Goal: Task Accomplishment & Management: Complete application form

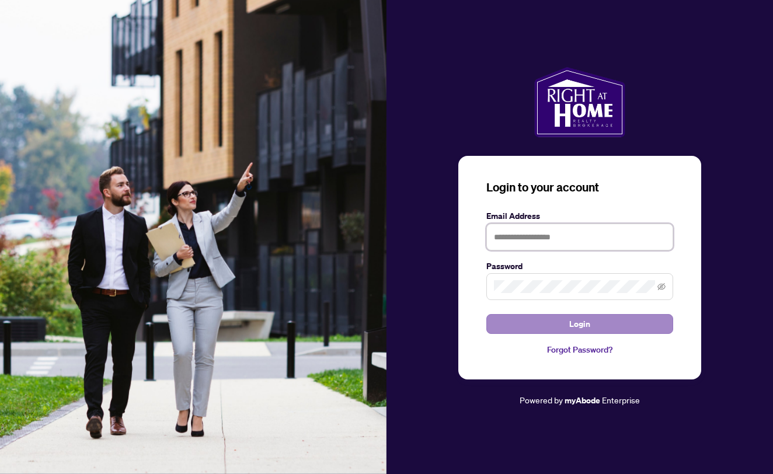
type input "**********"
click at [575, 327] on span "Login" at bounding box center [579, 324] width 21 height 19
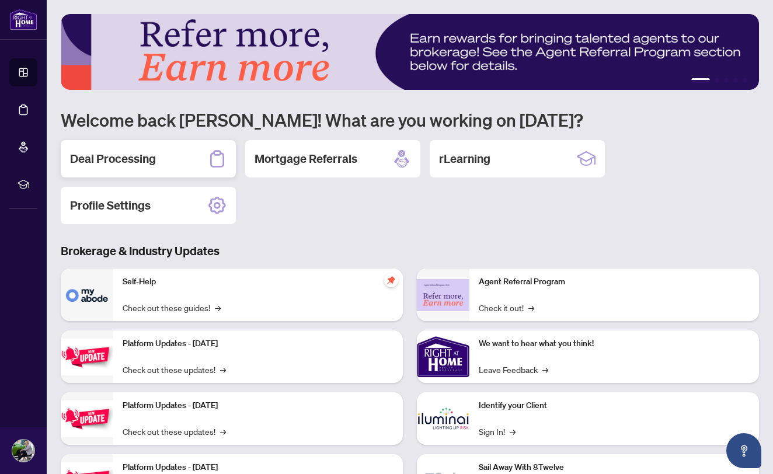
click at [88, 159] on h2 "Deal Processing" at bounding box center [113, 159] width 86 height 16
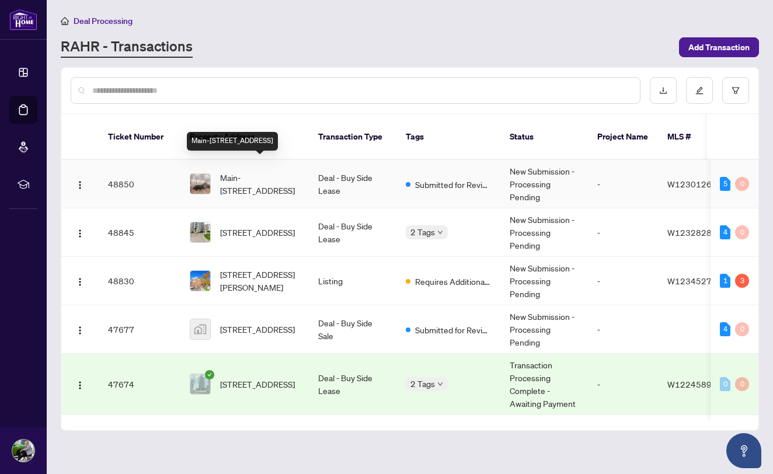
click at [260, 172] on span "Main-[STREET_ADDRESS]" at bounding box center [259, 184] width 79 height 26
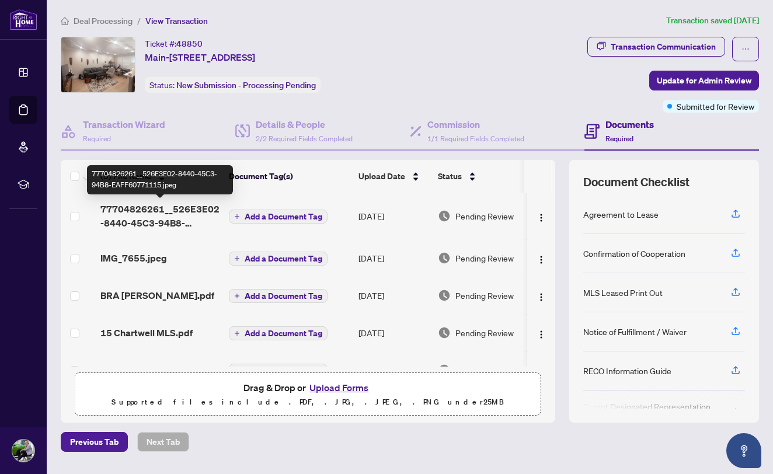
click at [160, 216] on span "77704826261__526E3E02-8440-45C3-94B8-EAFF60771115.jpeg" at bounding box center [159, 216] width 119 height 28
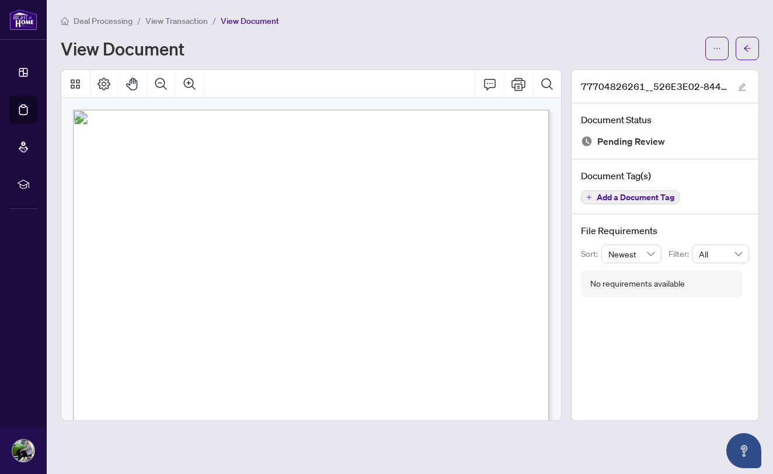
click at [180, 20] on span "View Transaction" at bounding box center [176, 21] width 62 height 11
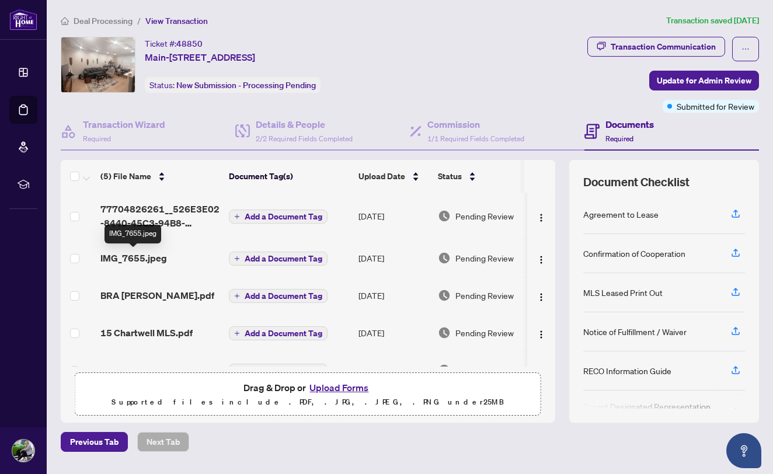
click at [127, 262] on span "IMG_7655.jpeg" at bounding box center [133, 258] width 67 height 14
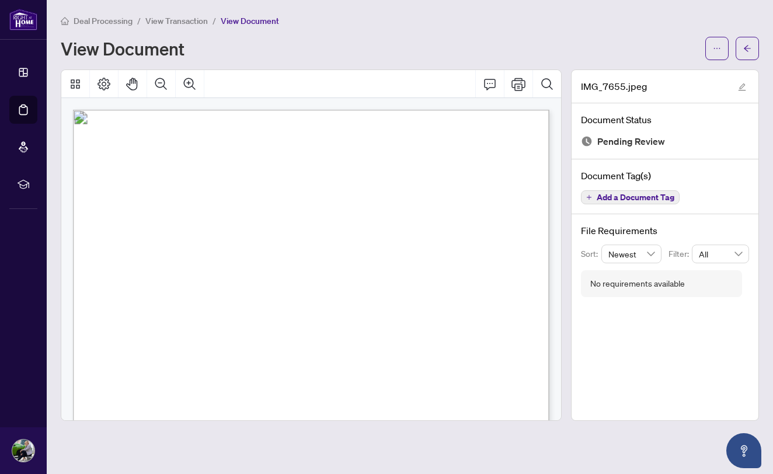
click at [163, 26] on li "View Transaction" at bounding box center [176, 20] width 62 height 13
click at [165, 23] on span "View Transaction" at bounding box center [176, 21] width 62 height 11
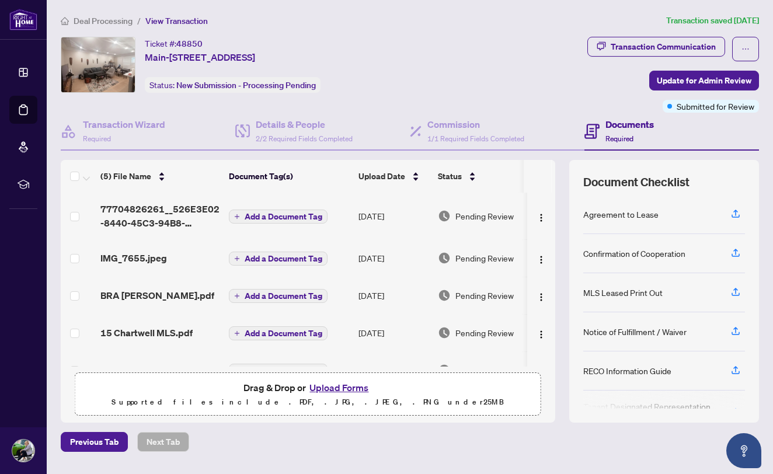
click at [239, 217] on icon "plus" at bounding box center [237, 217] width 6 height 6
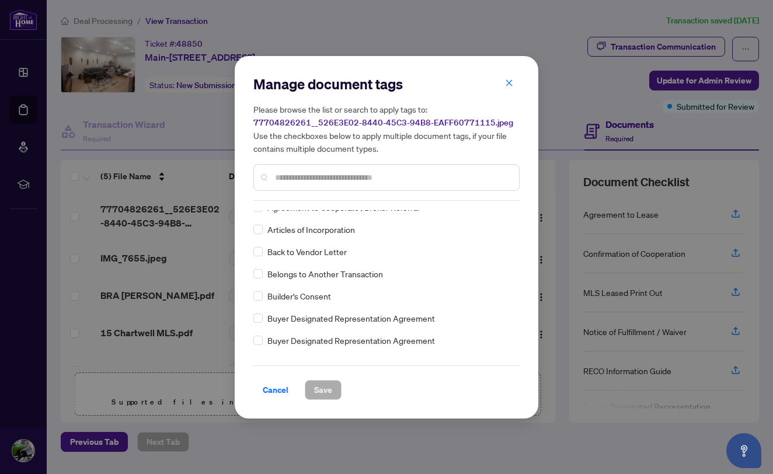
scroll to position [263, 0]
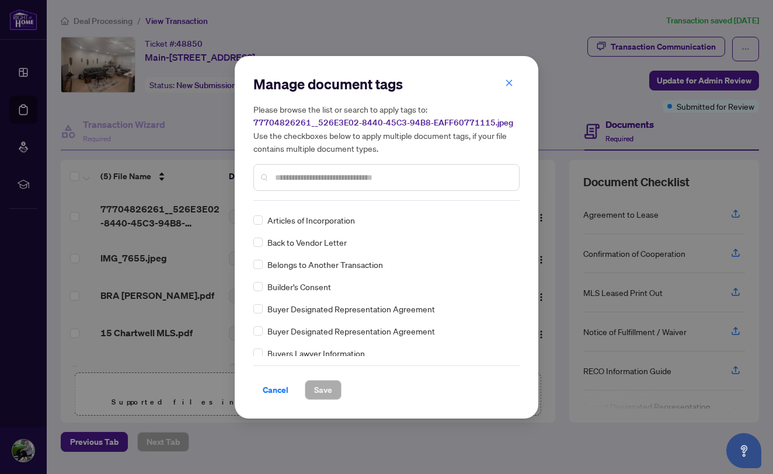
click at [283, 175] on input "text" at bounding box center [392, 177] width 235 height 13
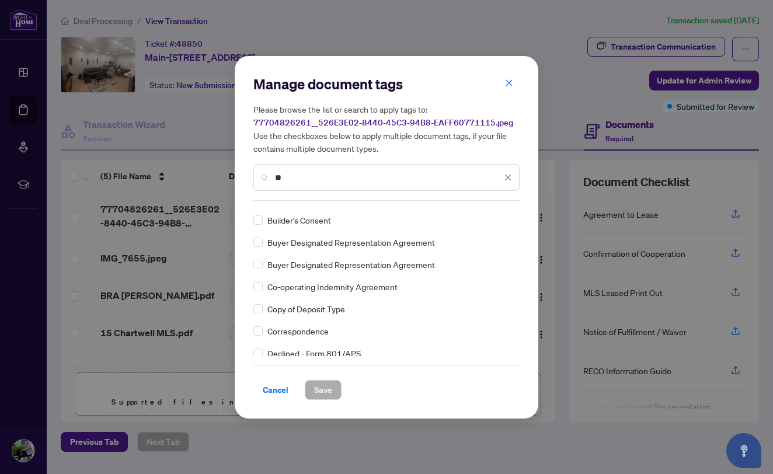
scroll to position [0, 0]
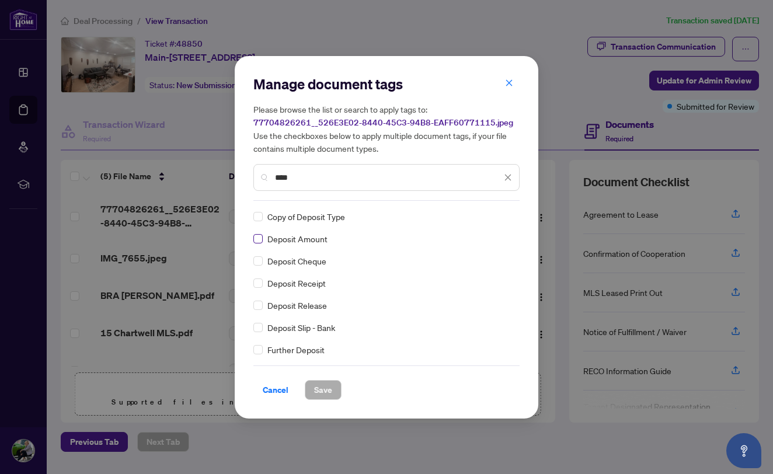
type input "****"
click at [322, 389] on span "Save" at bounding box center [323, 390] width 18 height 19
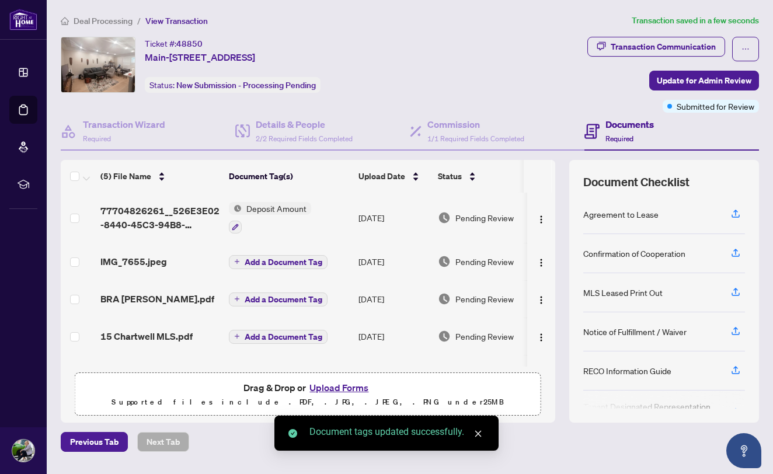
click at [257, 261] on span "Add a Document Tag" at bounding box center [284, 262] width 78 height 8
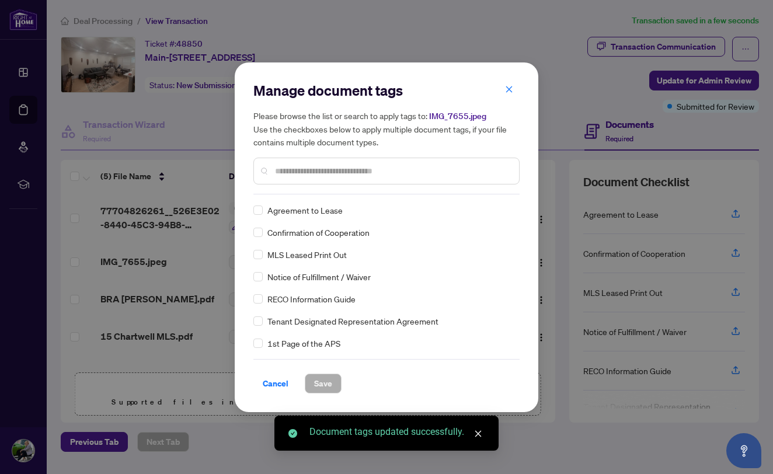
click at [307, 194] on div "Manage document tags Please browse the list or search to apply tags to: IMG_765…" at bounding box center [386, 237] width 266 height 312
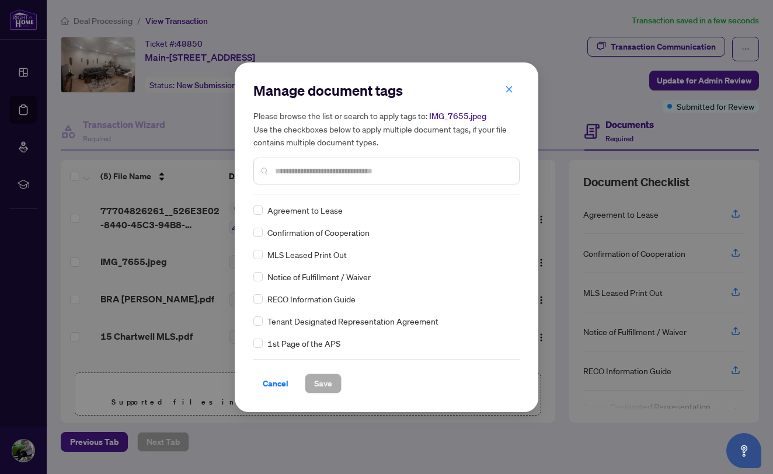
click at [297, 179] on div at bounding box center [386, 171] width 266 height 27
click at [292, 170] on input "text" at bounding box center [392, 171] width 235 height 13
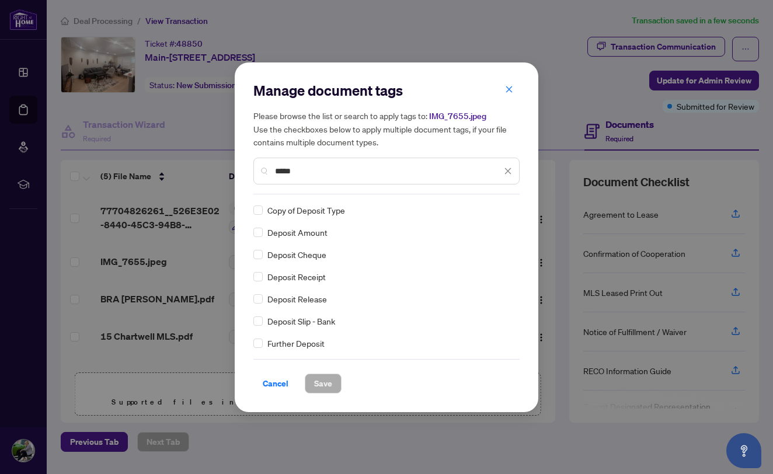
type input "*****"
click at [307, 253] on span "Deposit Cheque" at bounding box center [296, 254] width 59 height 13
click at [335, 384] on button "Save" at bounding box center [323, 384] width 37 height 20
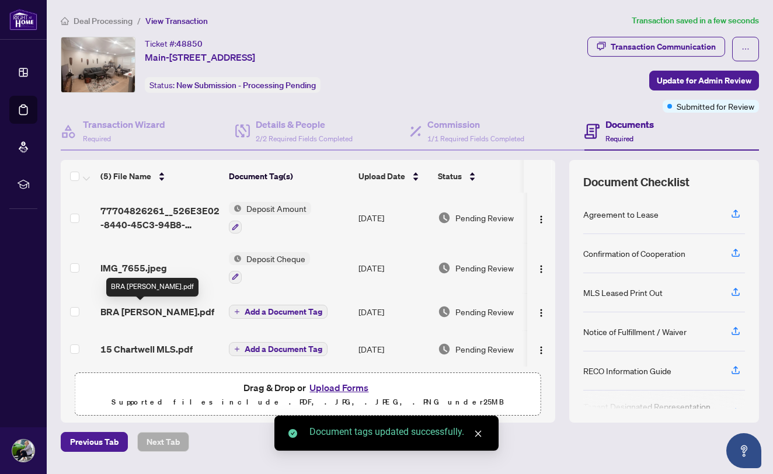
click at [138, 312] on span "BRA [PERSON_NAME].pdf" at bounding box center [157, 312] width 114 height 14
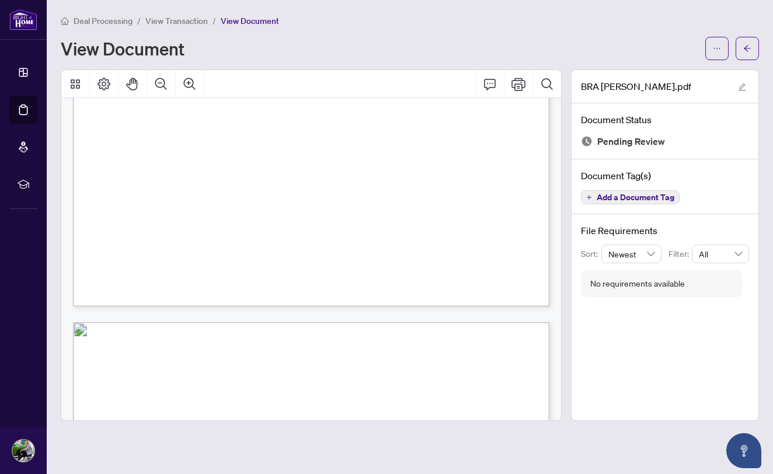
scroll to position [11696, 0]
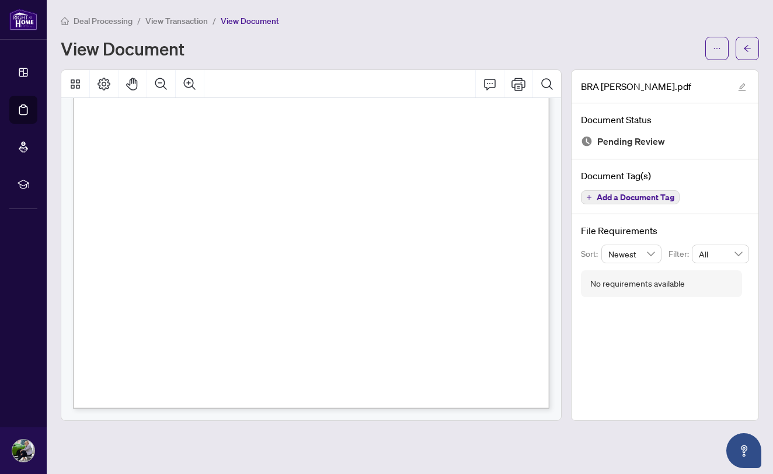
click at [182, 23] on span "View Transaction" at bounding box center [176, 21] width 62 height 11
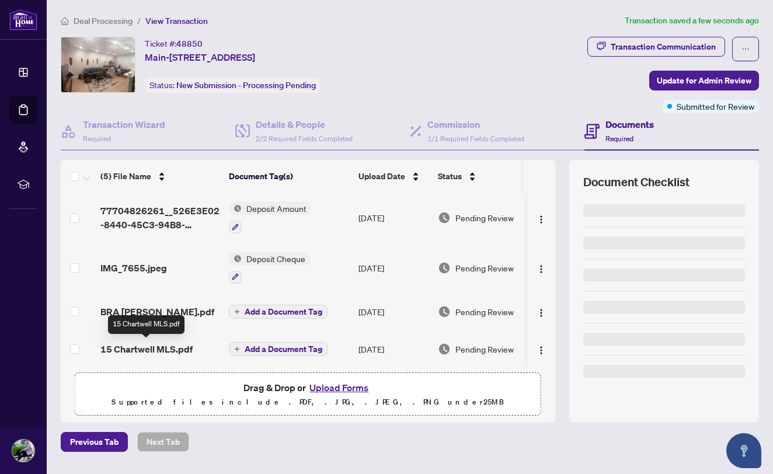
click at [142, 347] on span "15 Chartwell MLS.pdf" at bounding box center [146, 349] width 92 height 14
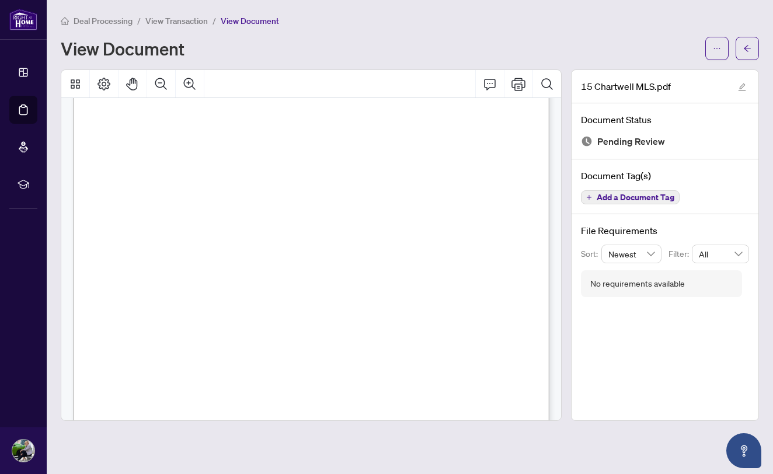
scroll to position [950, 0]
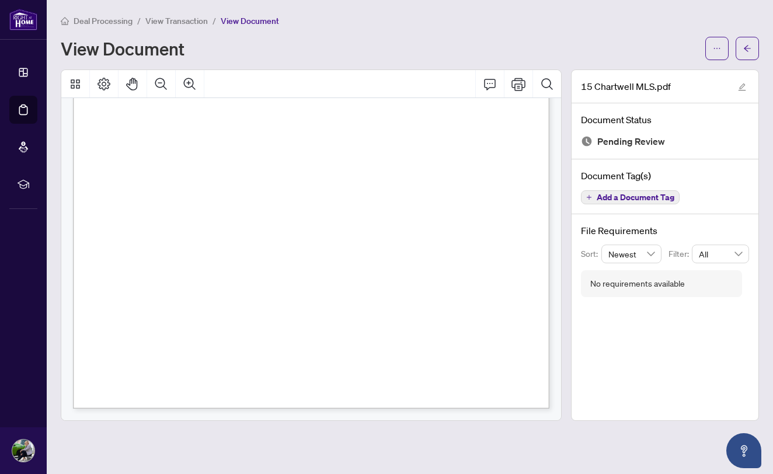
click at [185, 25] on span "View Transaction" at bounding box center [176, 21] width 62 height 11
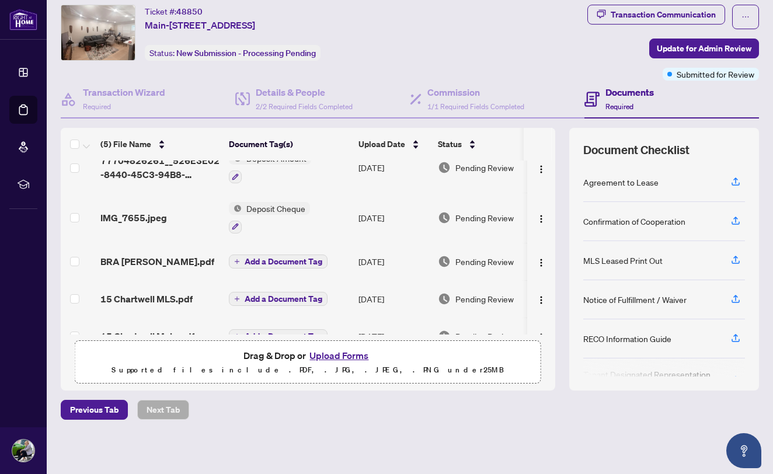
scroll to position [13, 0]
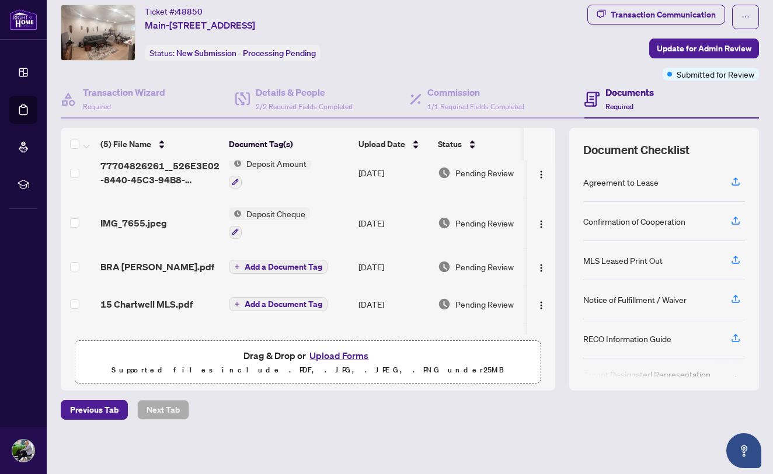
click at [333, 355] on button "Upload Forms" at bounding box center [339, 355] width 66 height 15
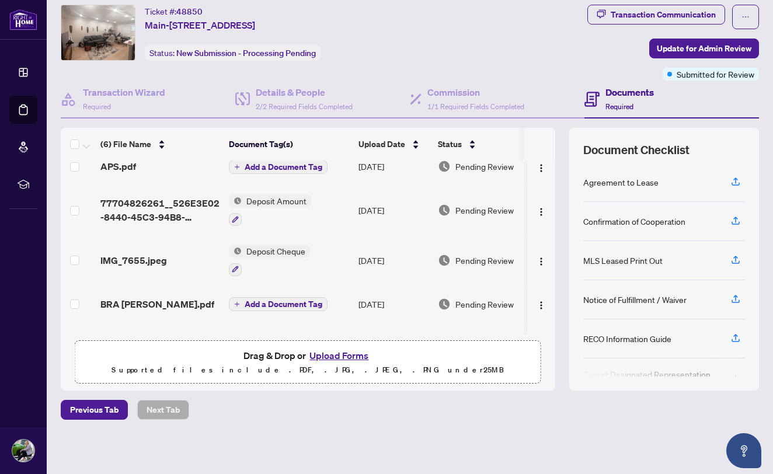
scroll to position [0, 0]
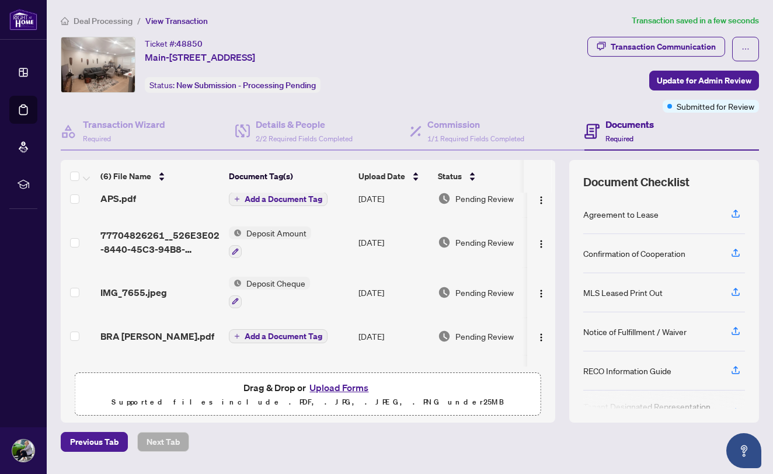
click at [119, 22] on span "Deal Processing" at bounding box center [103, 21] width 59 height 11
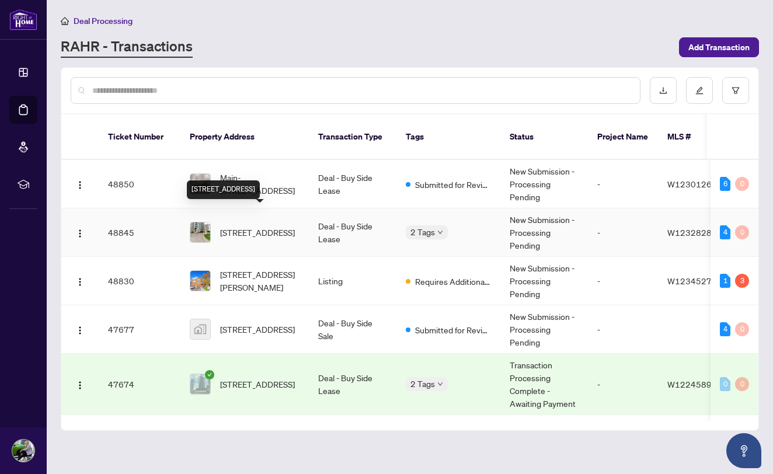
click at [245, 226] on span "[STREET_ADDRESS]" at bounding box center [257, 232] width 75 height 13
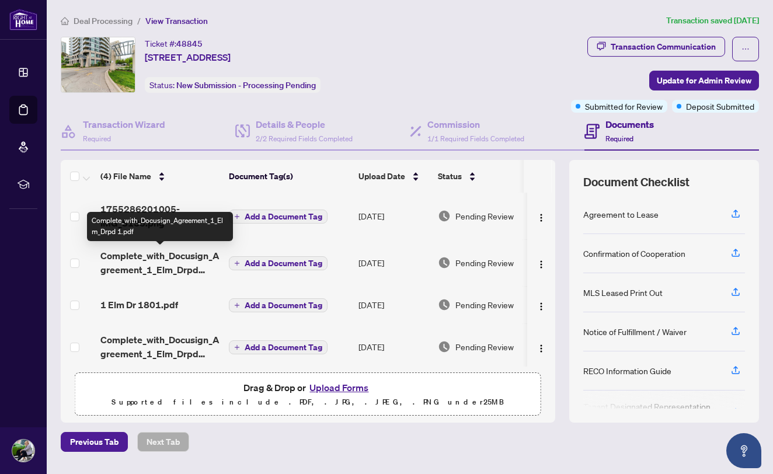
scroll to position [8, 0]
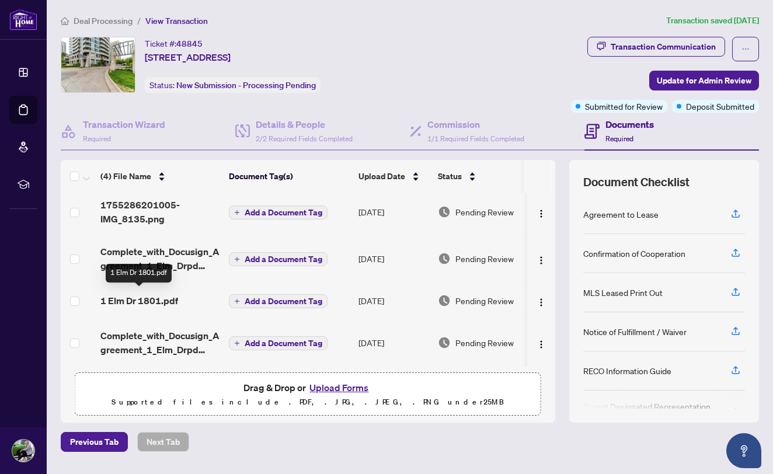
click at [145, 294] on span "1 Elm Dr 1801.pdf" at bounding box center [139, 301] width 78 height 14
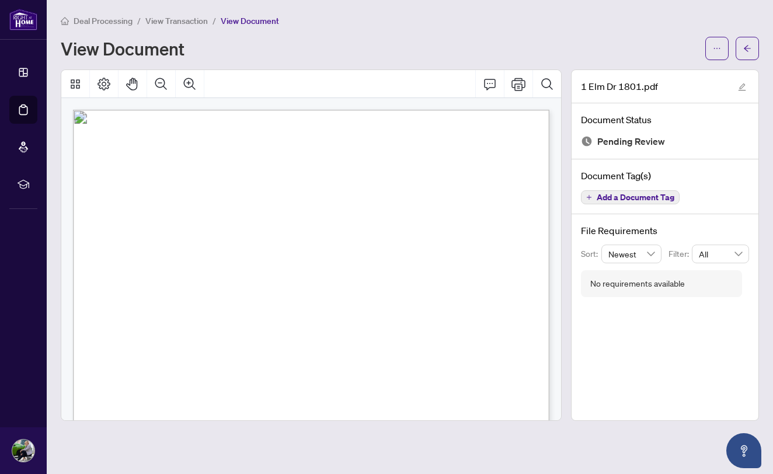
click at [168, 23] on span "View Transaction" at bounding box center [176, 21] width 62 height 11
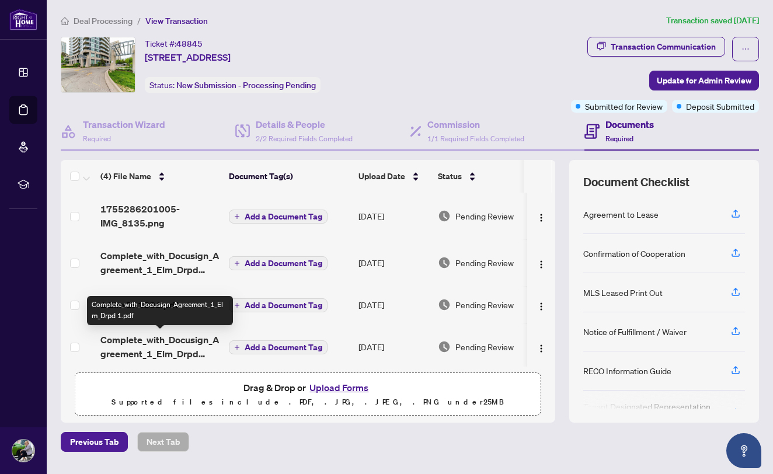
click at [143, 342] on span "Complete_with_Docusign_Agreement_1_Elm_Drpd 1.pdf" at bounding box center [159, 347] width 119 height 28
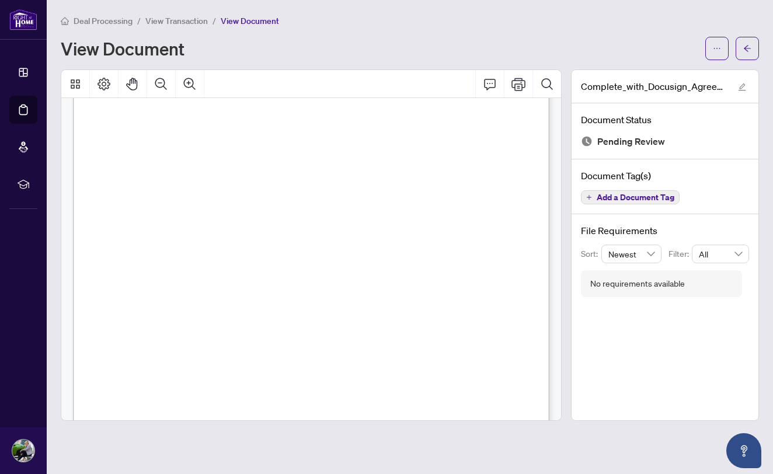
scroll to position [51, 0]
click at [179, 23] on span "View Transaction" at bounding box center [176, 21] width 62 height 11
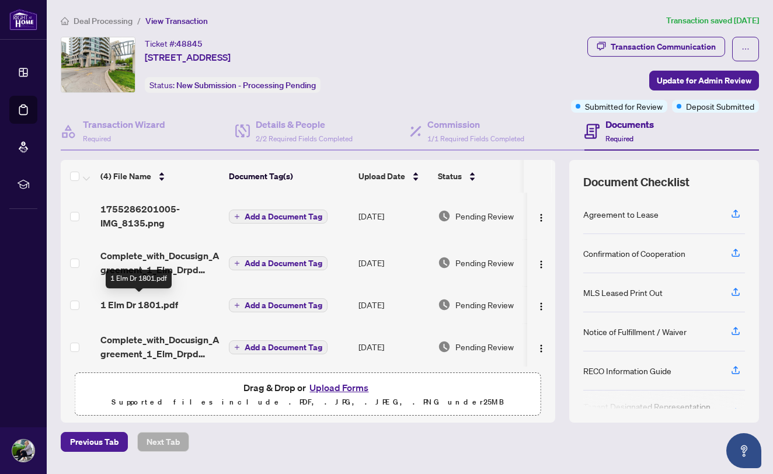
scroll to position [8, 0]
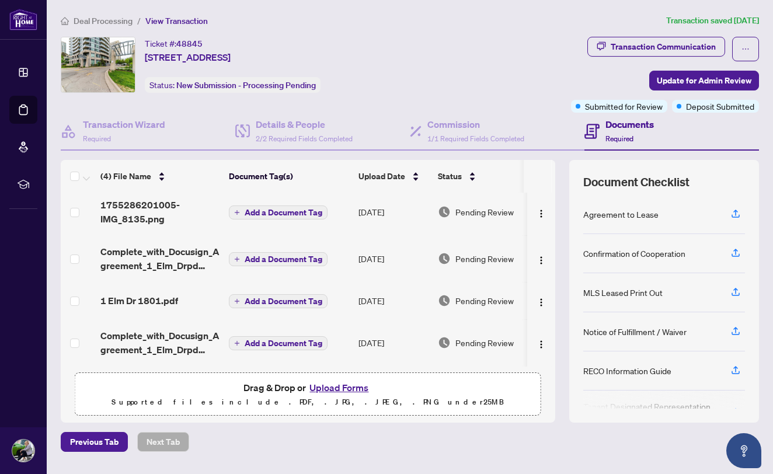
click at [107, 18] on span "Deal Processing" at bounding box center [103, 21] width 59 height 11
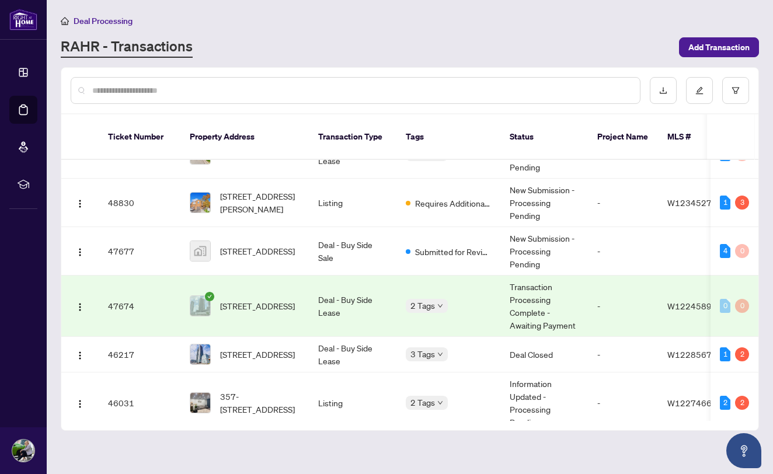
scroll to position [80, 0]
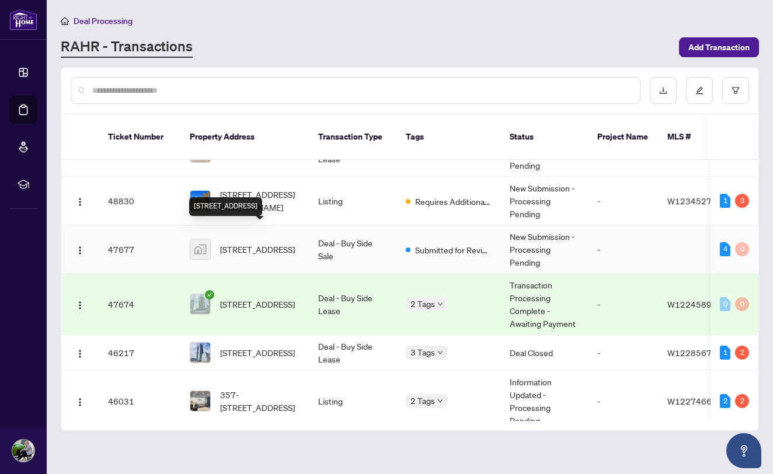
click at [253, 243] on span "[STREET_ADDRESS]" at bounding box center [257, 249] width 75 height 13
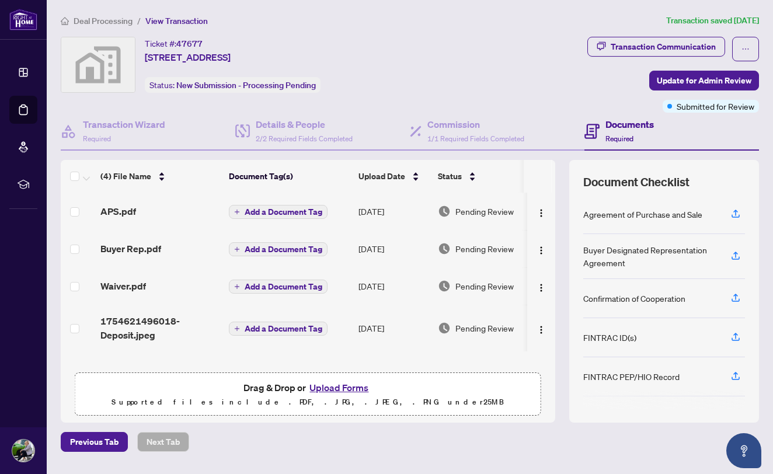
scroll to position [1, 0]
click at [347, 388] on button "Upload Forms" at bounding box center [339, 387] width 66 height 15
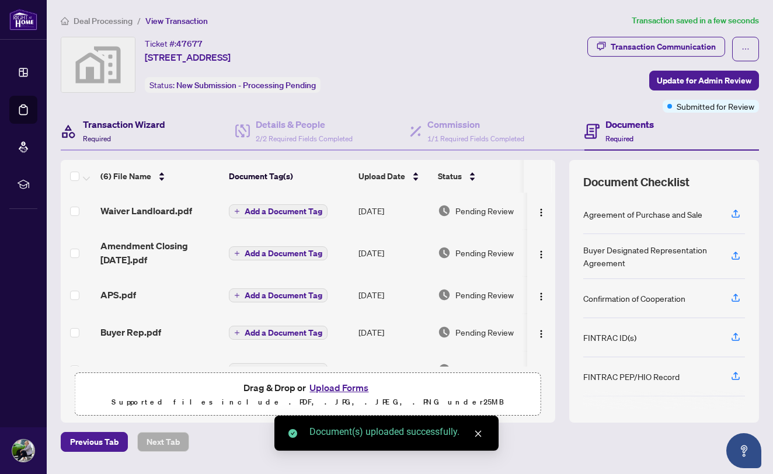
click at [129, 125] on h4 "Transaction Wizard" at bounding box center [124, 124] width 82 height 14
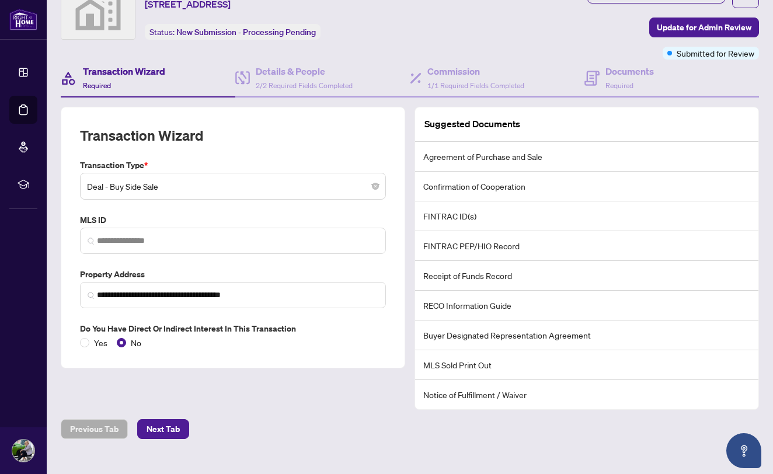
scroll to position [58, 0]
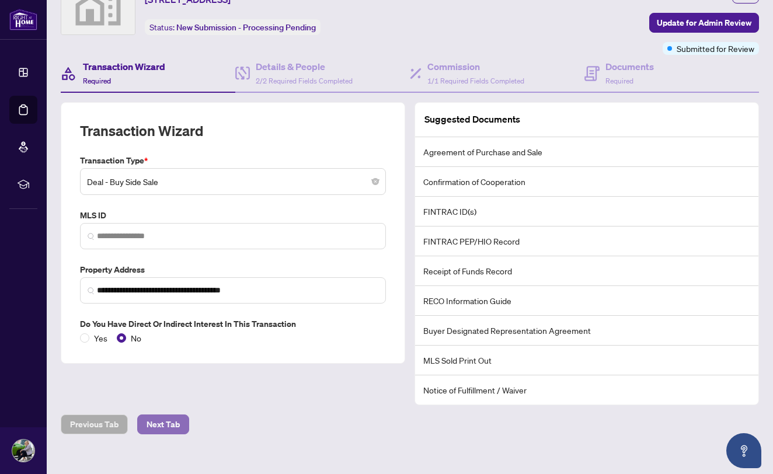
click at [165, 424] on span "Next Tab" at bounding box center [163, 424] width 33 height 19
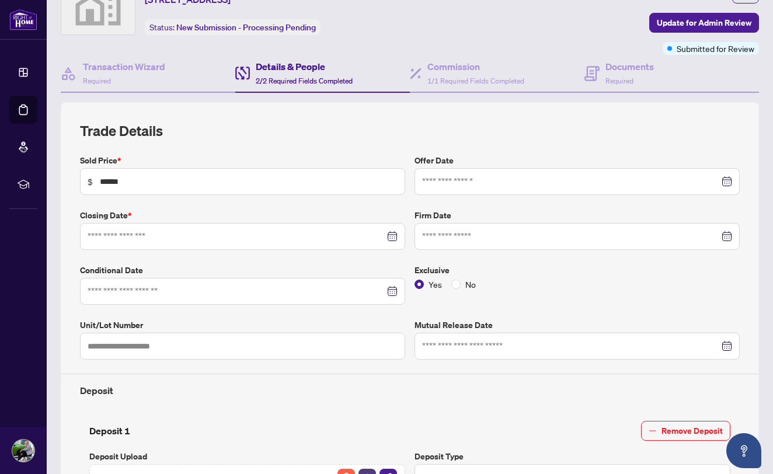
type input "**********"
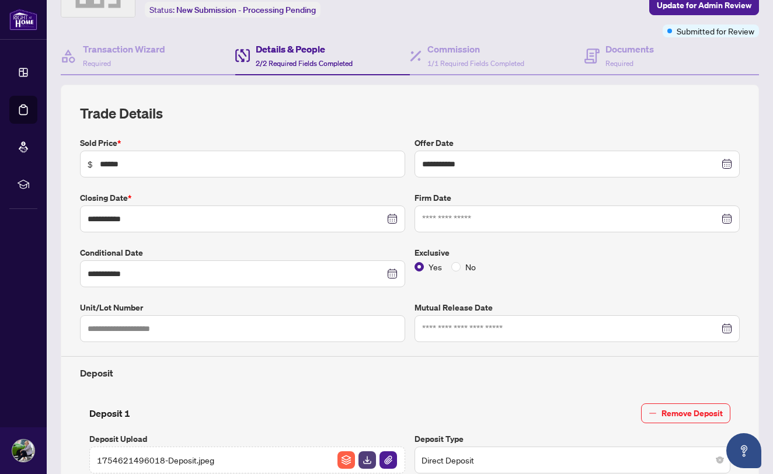
scroll to position [76, 0]
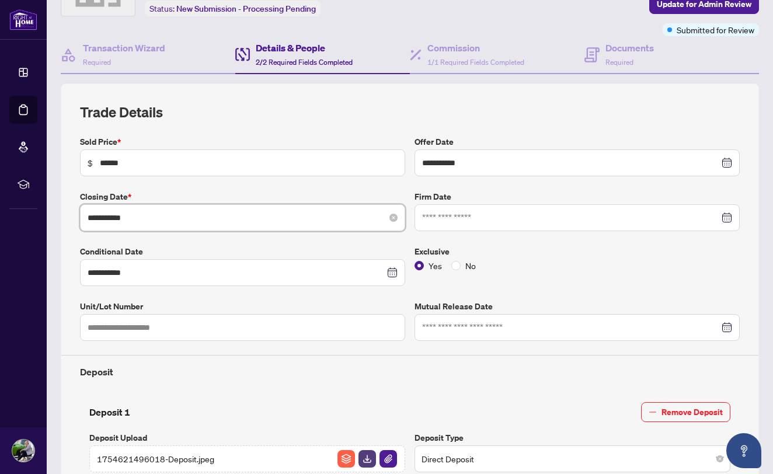
click at [252, 222] on input "**********" at bounding box center [236, 217] width 297 height 13
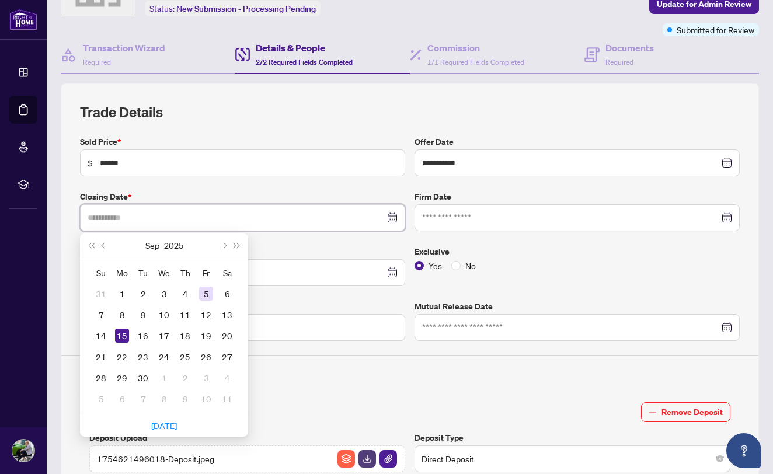
type input "**********"
click at [208, 287] on div "5" at bounding box center [206, 294] width 14 height 14
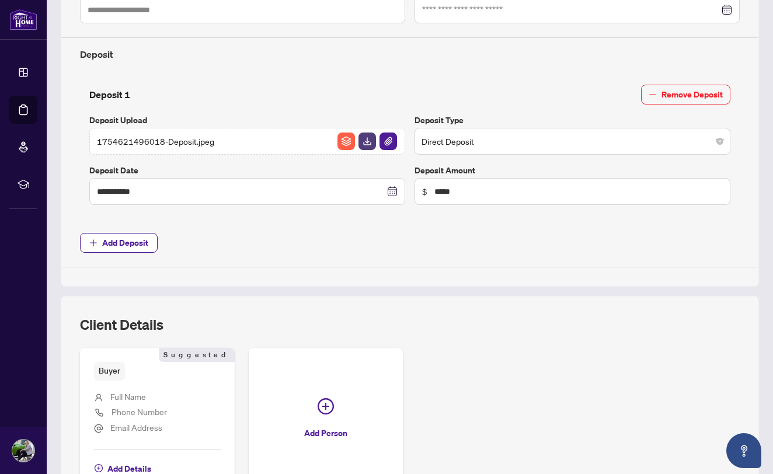
scroll to position [516, 0]
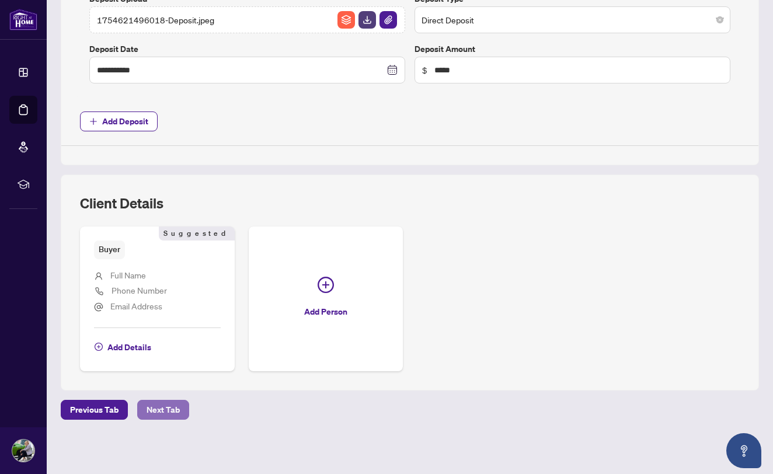
click at [161, 409] on span "Next Tab" at bounding box center [163, 410] width 33 height 19
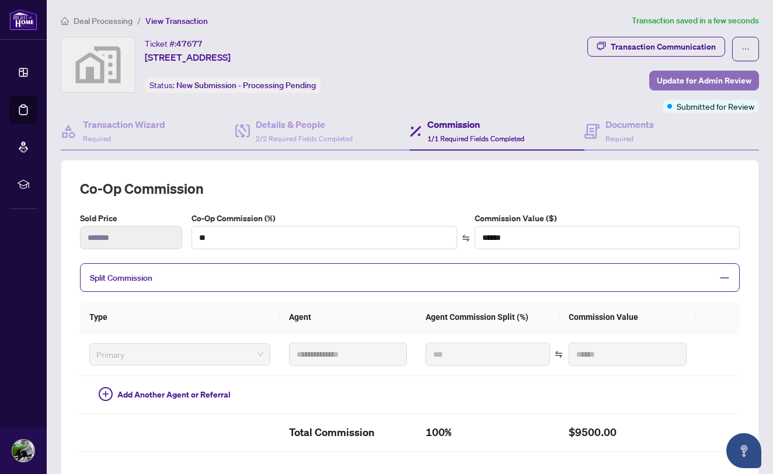
click at [683, 81] on span "Update for Admin Review" at bounding box center [704, 80] width 95 height 19
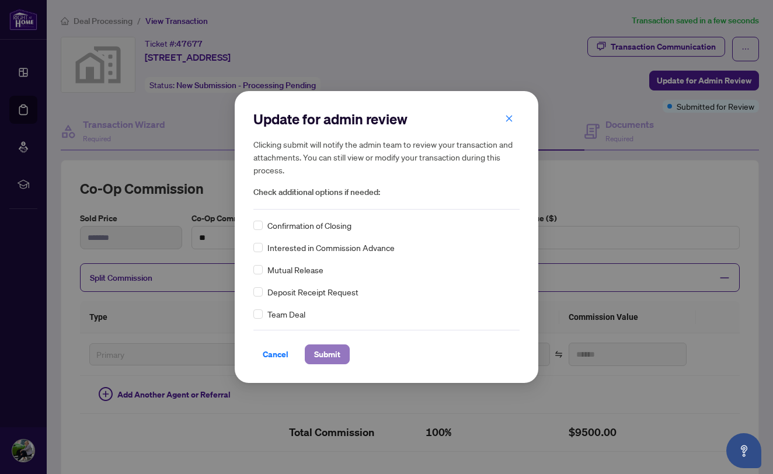
click at [323, 356] on span "Submit" at bounding box center [327, 354] width 26 height 19
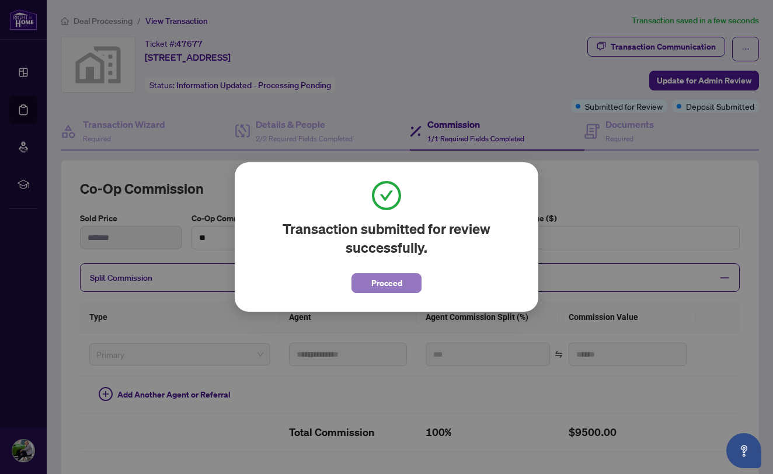
click at [392, 285] on span "Proceed" at bounding box center [386, 283] width 31 height 19
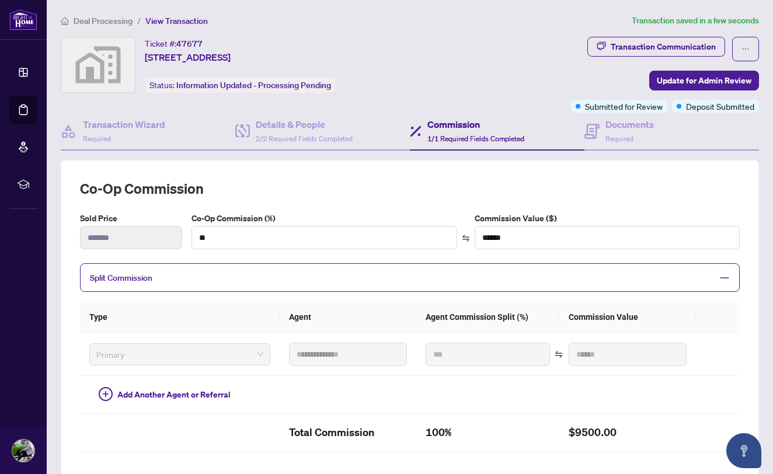
click at [103, 23] on span "Deal Processing" at bounding box center [103, 21] width 59 height 11
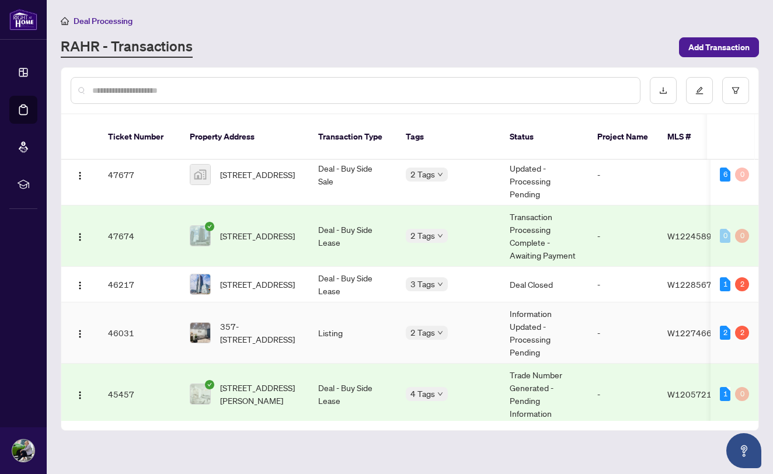
scroll to position [163, 0]
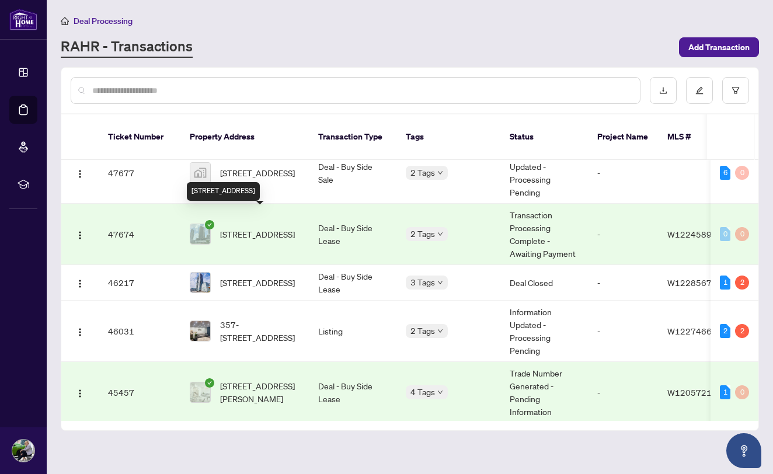
click at [260, 228] on span "[STREET_ADDRESS]" at bounding box center [257, 234] width 75 height 13
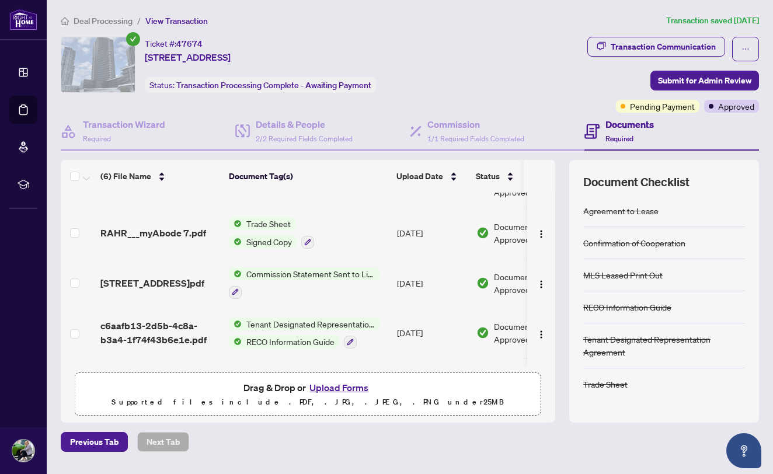
scroll to position [43, 0]
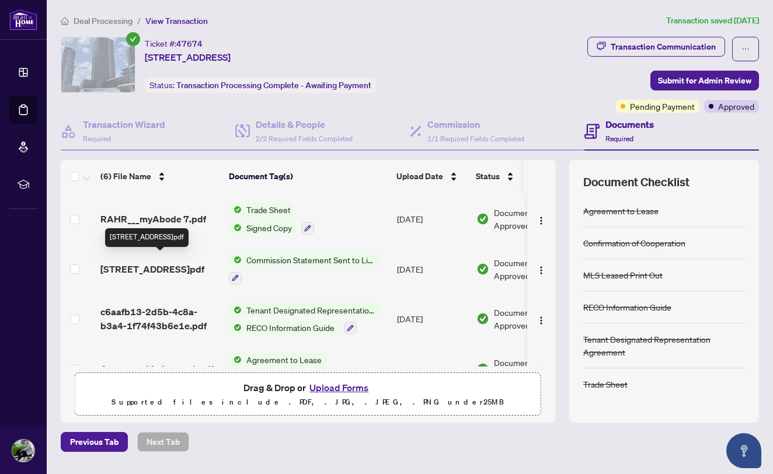
click at [165, 263] on span "[STREET_ADDRESS]pdf" at bounding box center [152, 269] width 104 height 14
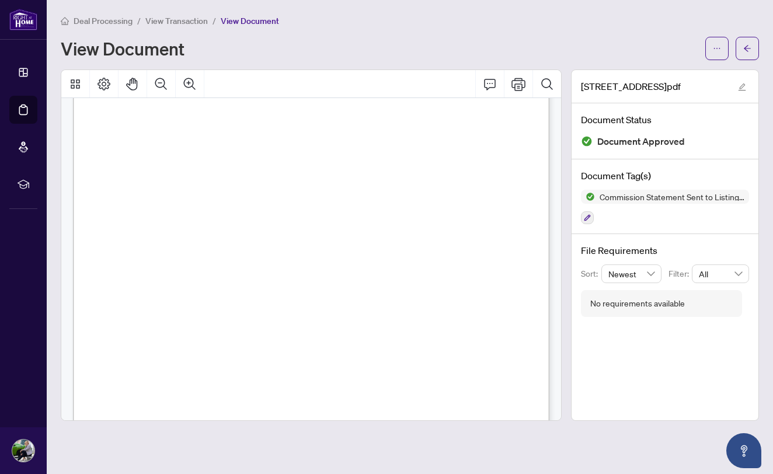
scroll to position [318, 0]
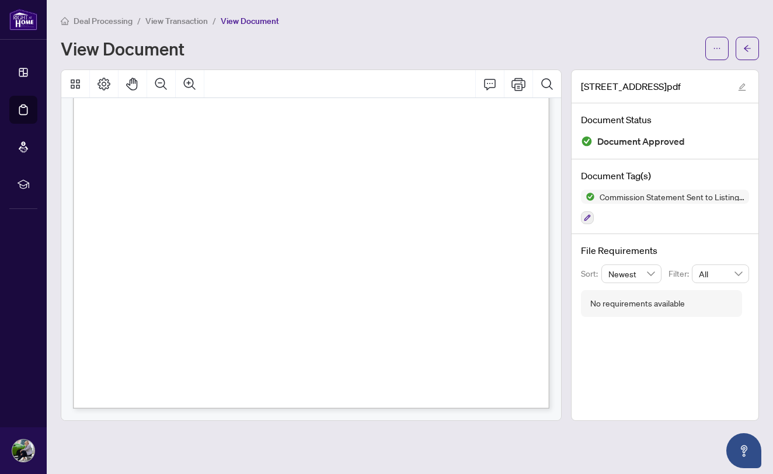
click at [178, 24] on span "View Transaction" at bounding box center [176, 21] width 62 height 11
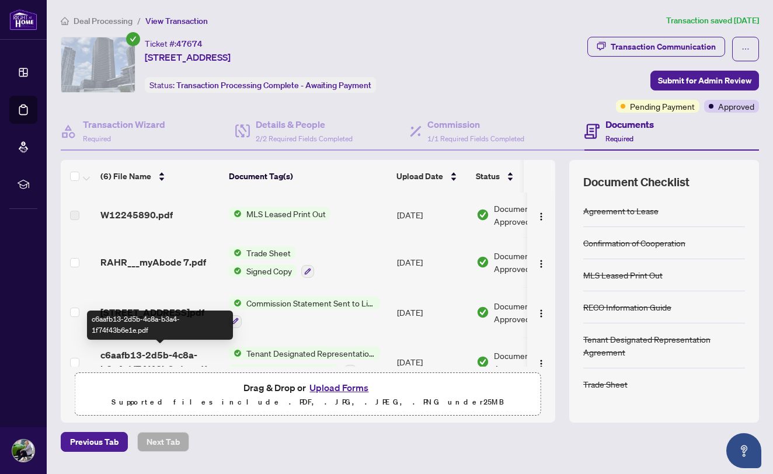
click at [145, 354] on span "c6aafb13-2d5b-4c8a-b3a4-1f74f43b6e1e.pdf" at bounding box center [159, 362] width 119 height 28
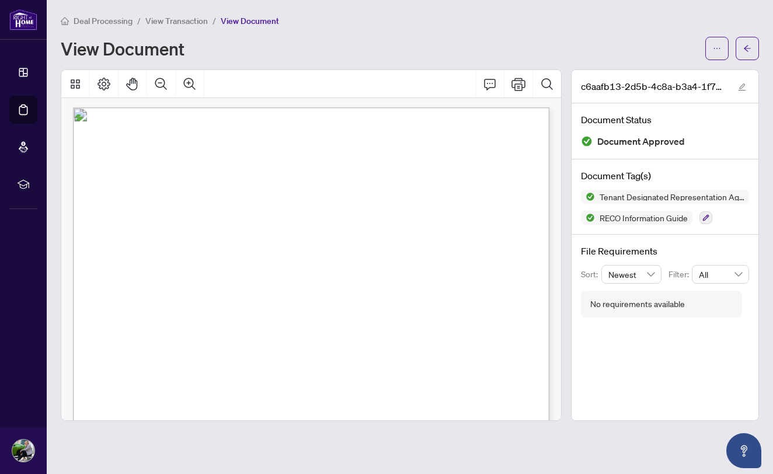
scroll to position [6, 0]
click at [177, 20] on span "View Transaction" at bounding box center [176, 21] width 62 height 11
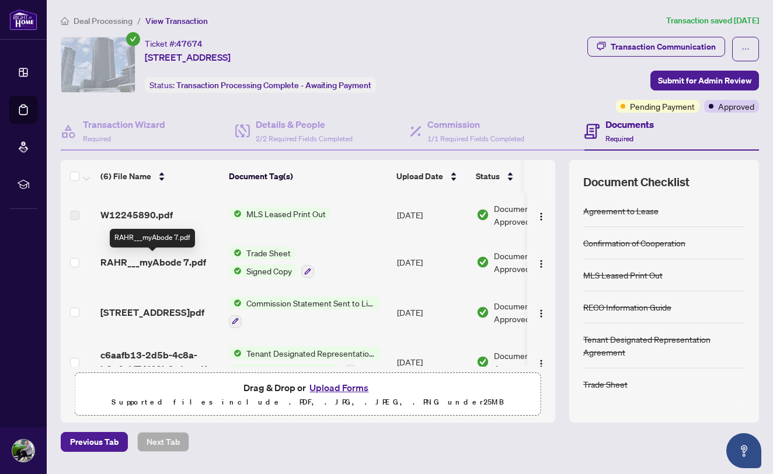
scroll to position [6, 0]
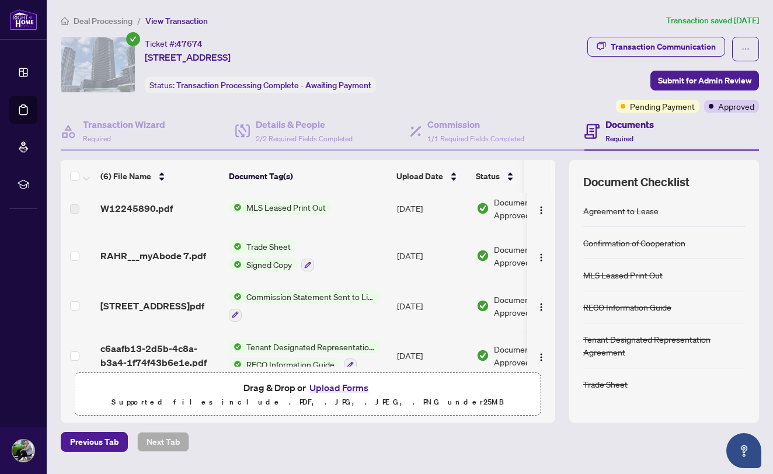
click at [108, 24] on span "Deal Processing" at bounding box center [103, 21] width 59 height 11
